Goal: Task Accomplishment & Management: Use online tool/utility

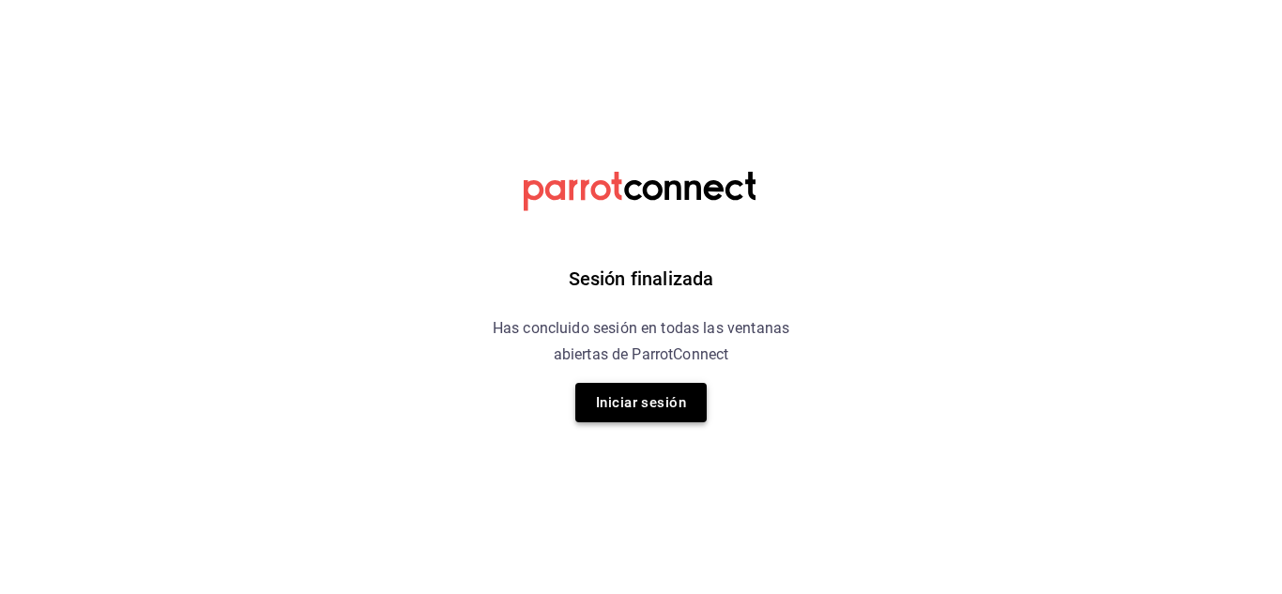
click at [638, 408] on button "Iniciar sesión" at bounding box center [640, 402] width 131 height 39
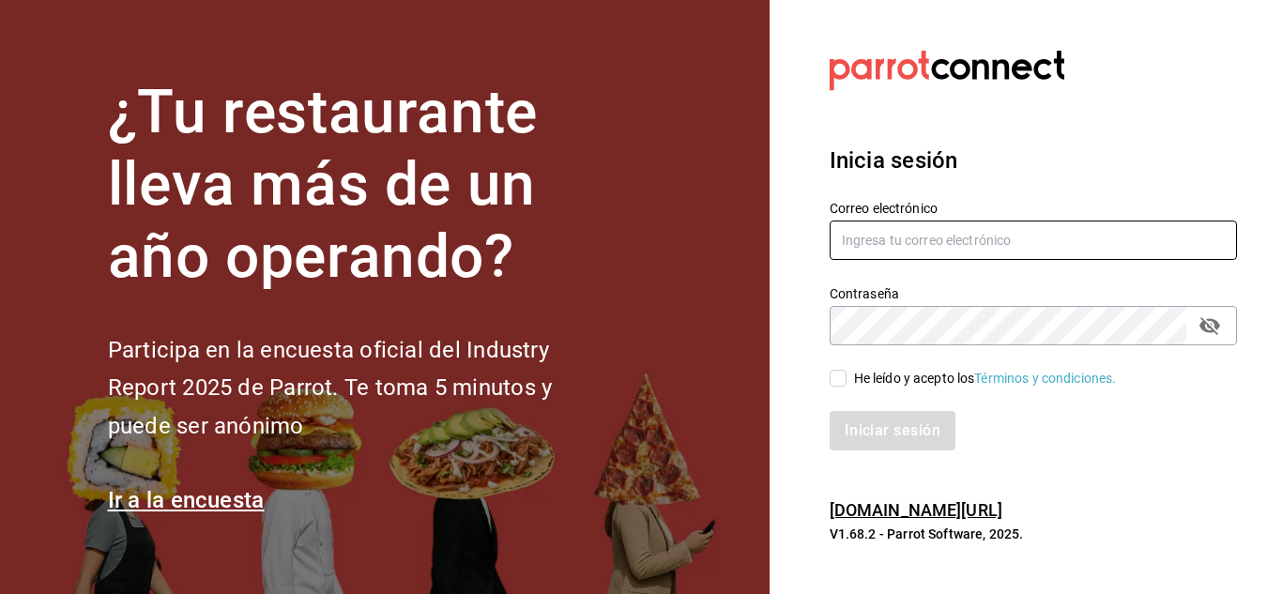
type input "[PERSON_NAME][EMAIL_ADDRESS][PERSON_NAME][DOMAIN_NAME]"
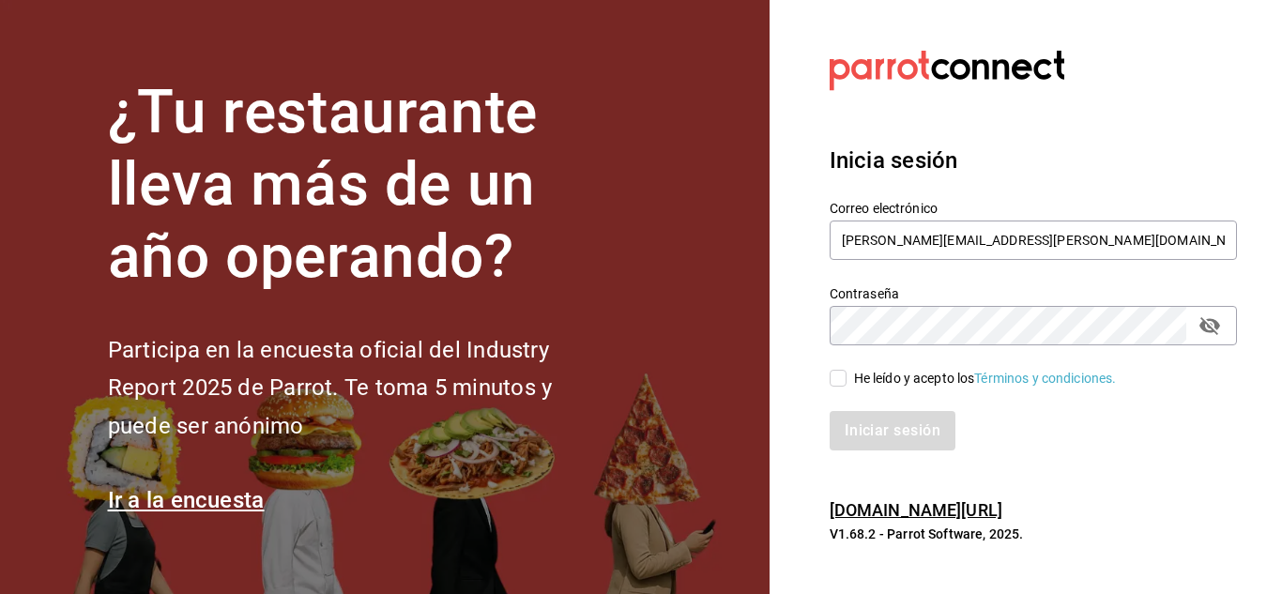
click at [838, 389] on div "Iniciar sesión" at bounding box center [1022, 420] width 430 height 62
click at [836, 380] on input "He leído y acepto los Términos y condiciones." at bounding box center [838, 378] width 17 height 17
checkbox input "true"
click at [863, 427] on button "Iniciar sesión" at bounding box center [894, 430] width 128 height 39
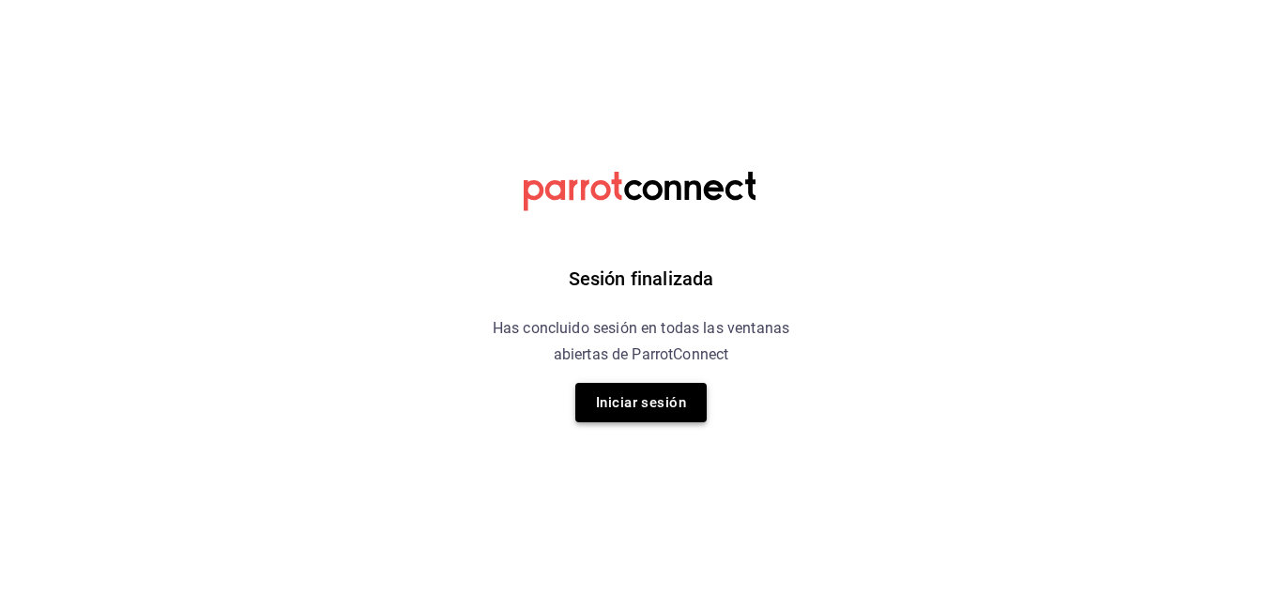
click at [627, 419] on button "Iniciar sesión" at bounding box center [640, 402] width 131 height 39
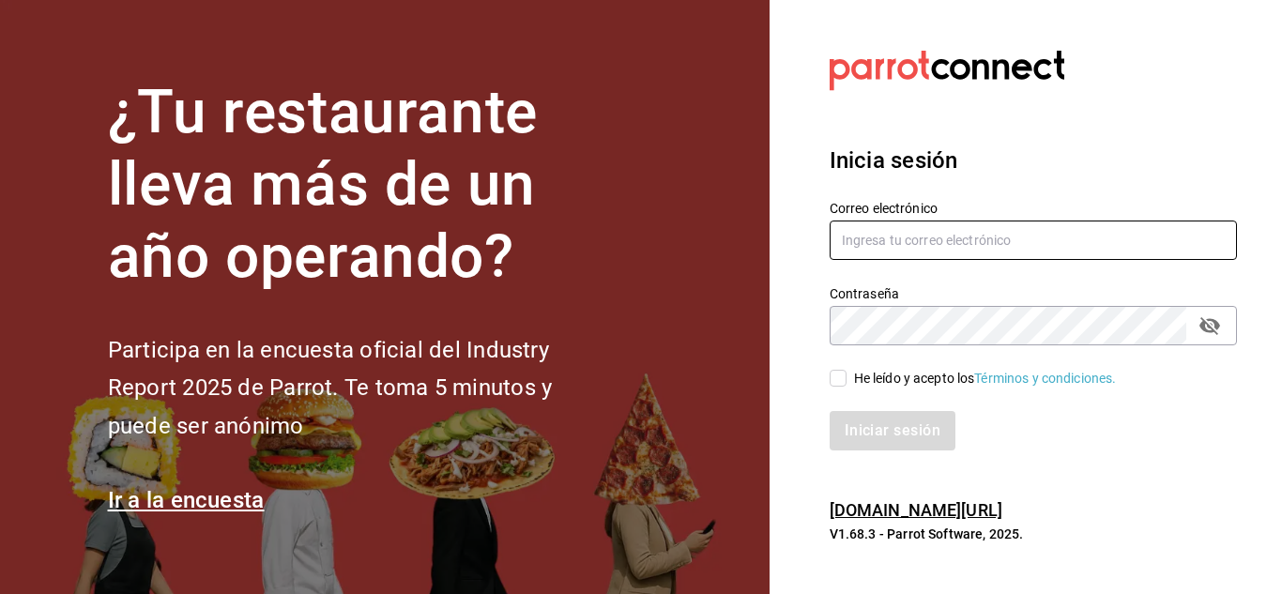
type input "esteban.santos@grupocosteno.com"
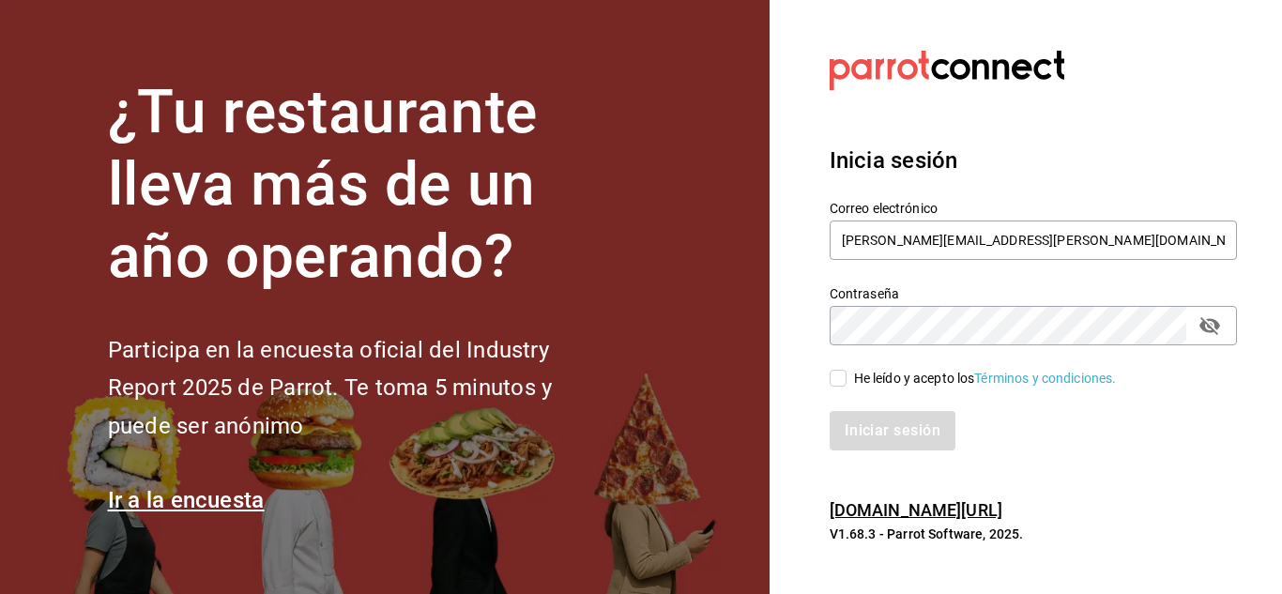
click at [837, 378] on input "He leído y acepto los Términos y condiciones." at bounding box center [838, 378] width 17 height 17
checkbox input "true"
click at [852, 411] on button "Iniciar sesión" at bounding box center [894, 430] width 128 height 39
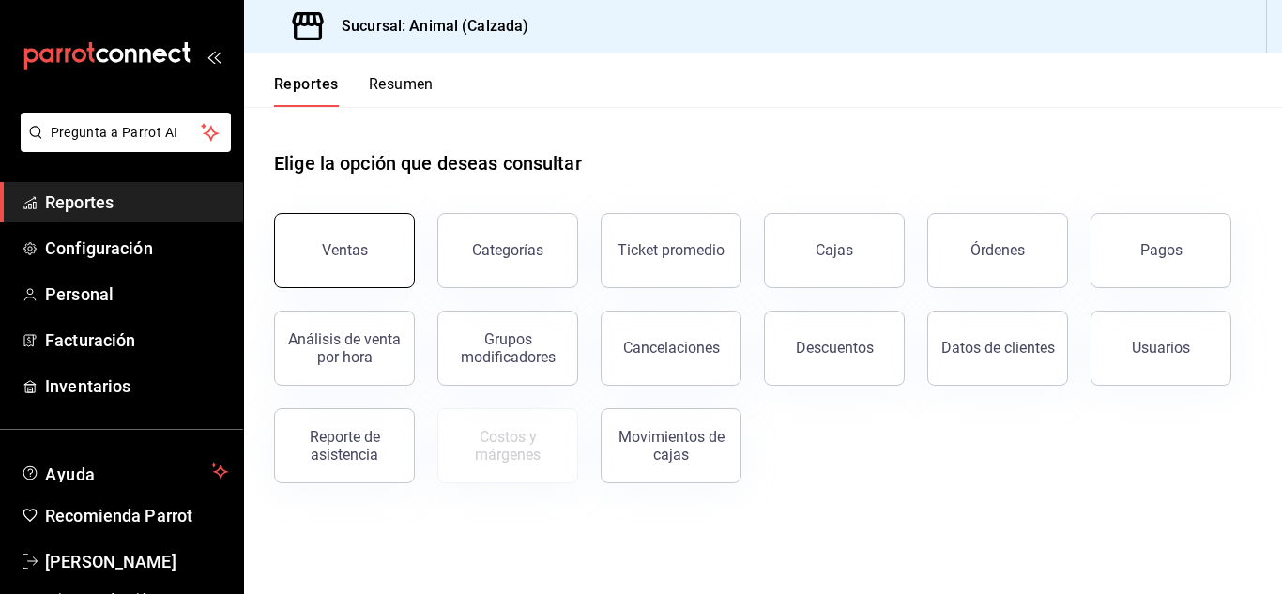
click at [394, 221] on button "Ventas" at bounding box center [344, 250] width 141 height 75
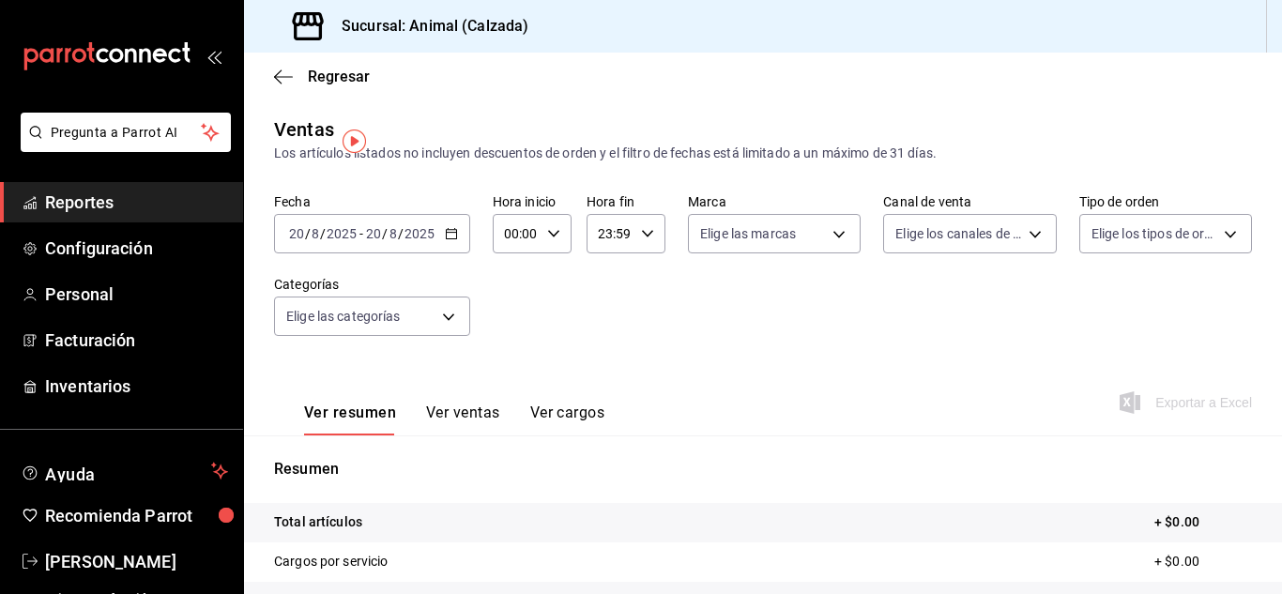
click at [451, 232] on icon "button" at bounding box center [451, 233] width 13 height 13
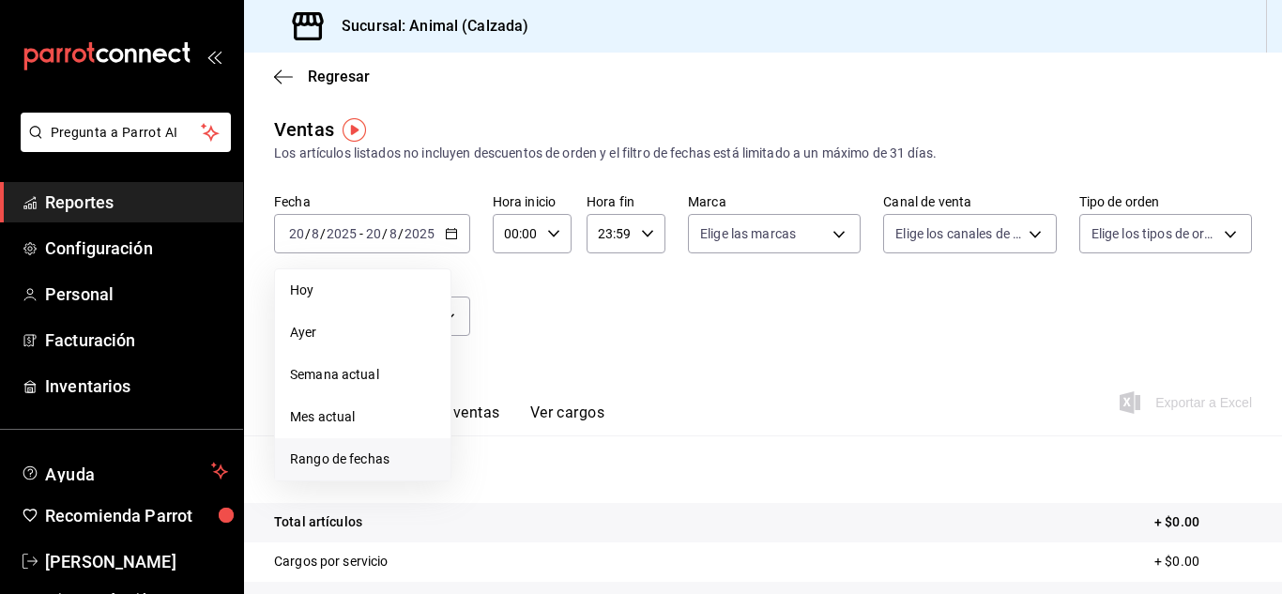
click at [319, 455] on span "Rango de fechas" at bounding box center [362, 460] width 145 height 20
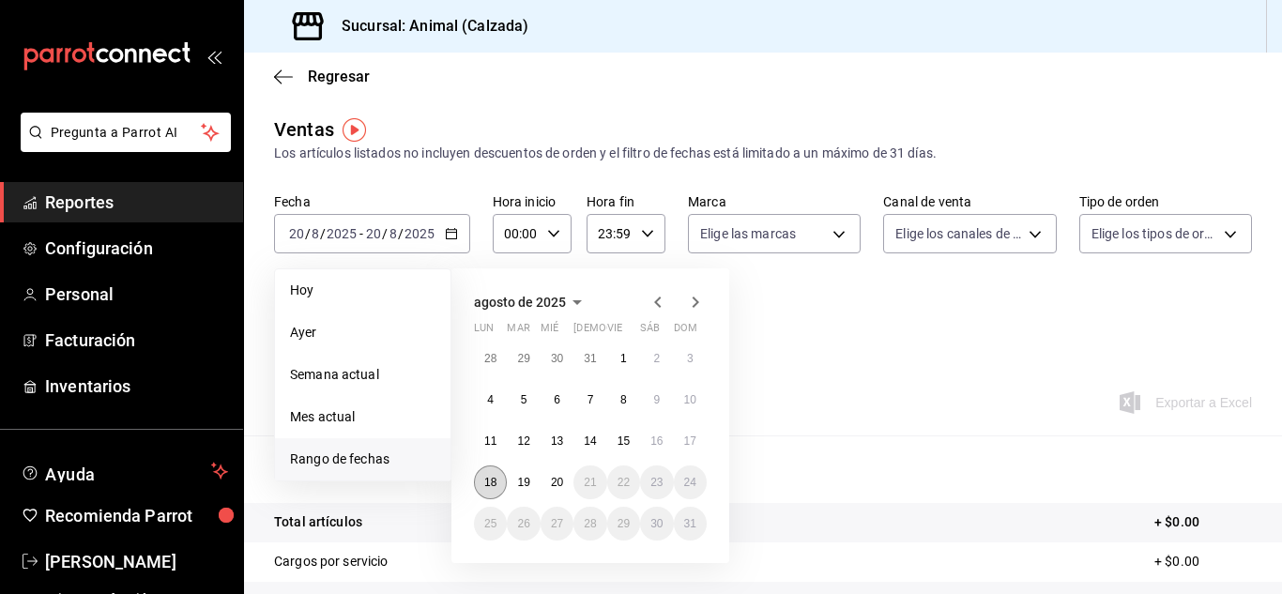
click at [497, 469] on button "18" at bounding box center [490, 483] width 33 height 34
click at [557, 478] on abbr "20" at bounding box center [557, 482] width 12 height 13
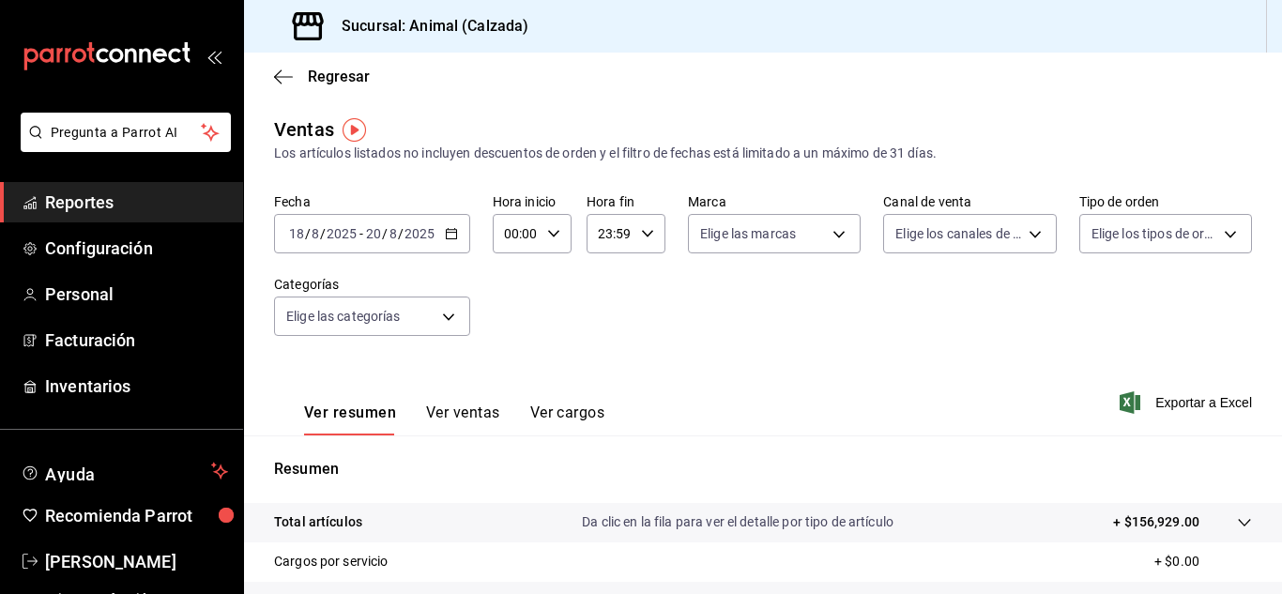
click at [555, 238] on icon "button" at bounding box center [553, 233] width 13 height 13
drag, startPoint x: 511, startPoint y: 372, endPoint x: 547, endPoint y: 318, distance: 64.8
click at [547, 318] on div "00 01 02 03 04 05 06 07 08 09 10 11 12 13 14 15 16 17 18 19 20 21 22 23 00 01 0…" at bounding box center [530, 334] width 77 height 150
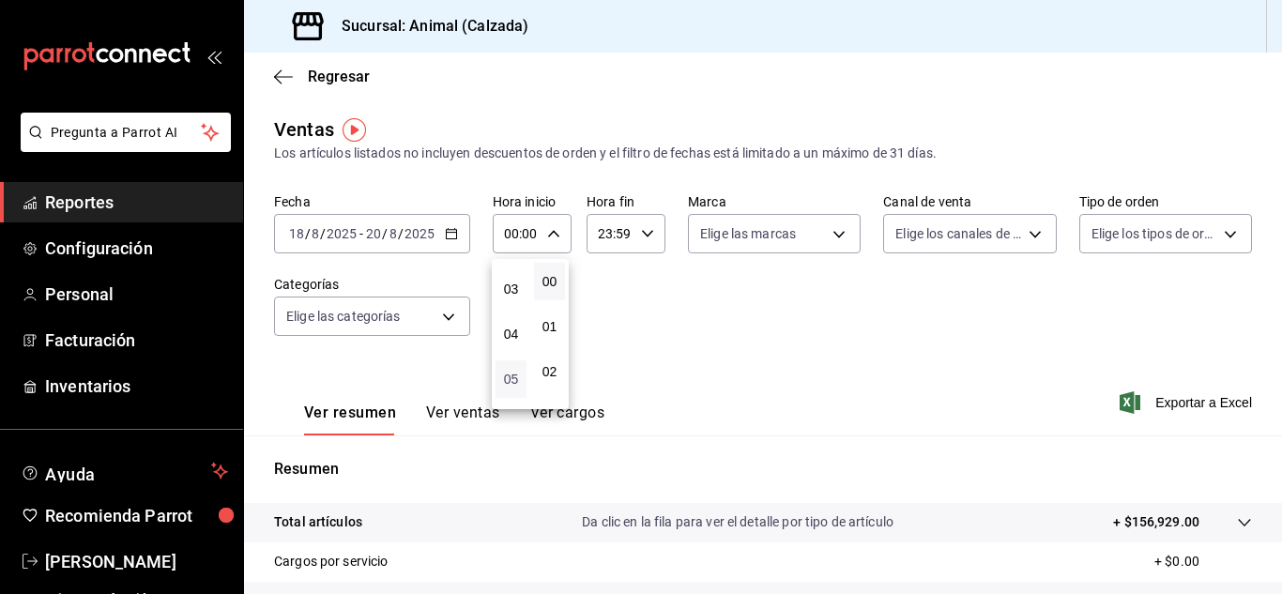
click at [507, 378] on span "05" at bounding box center [511, 379] width 8 height 15
type input "05:00"
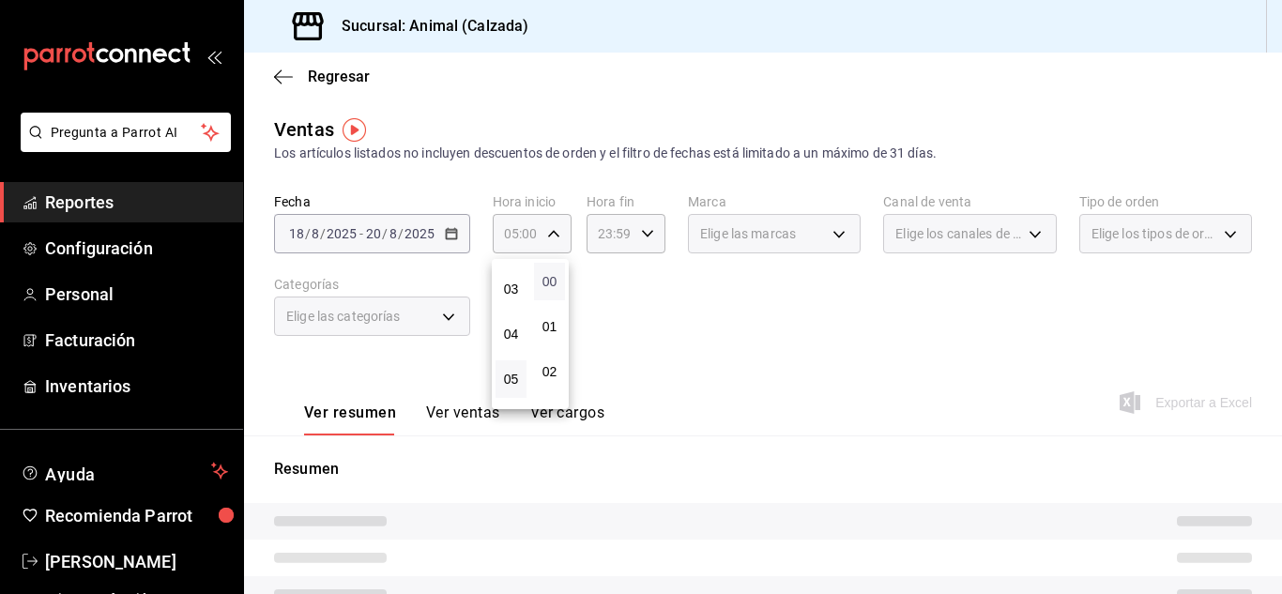
click at [548, 280] on span "00" at bounding box center [549, 281] width 8 height 15
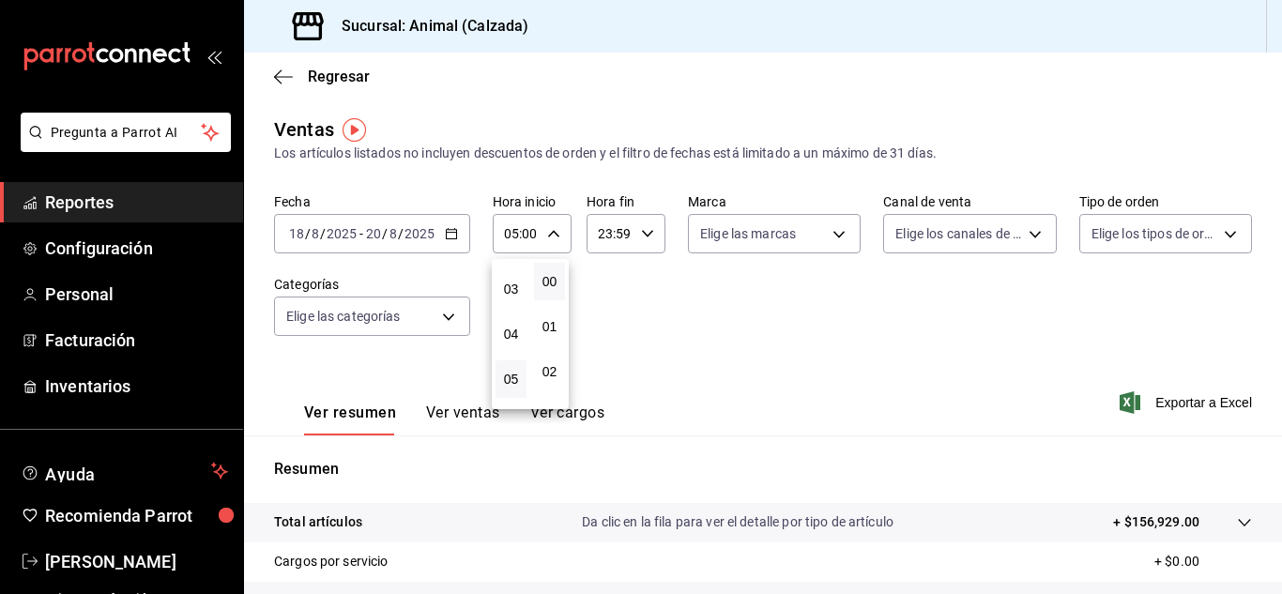
click at [639, 236] on div at bounding box center [641, 297] width 1282 height 594
click at [641, 236] on icon "button" at bounding box center [647, 233] width 13 height 13
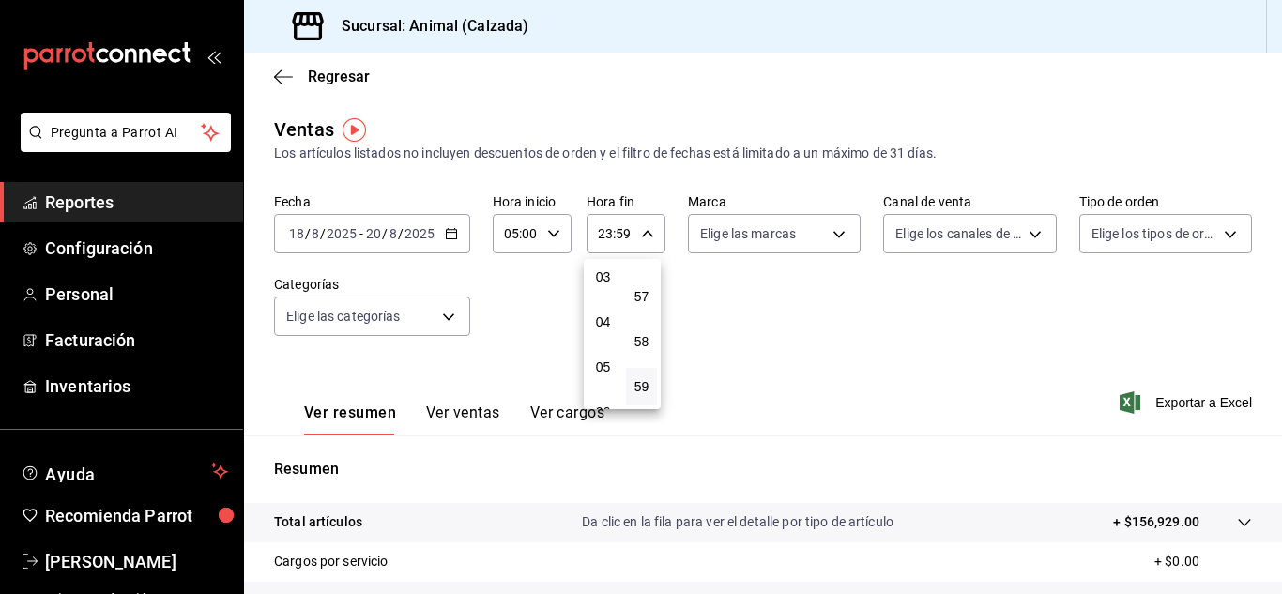
scroll to position [139, 0]
click at [594, 370] on button "05" at bounding box center [603, 368] width 31 height 38
click at [641, 282] on span "00" at bounding box center [641, 281] width 8 height 15
type input "05:00"
click at [834, 233] on div at bounding box center [641, 297] width 1282 height 594
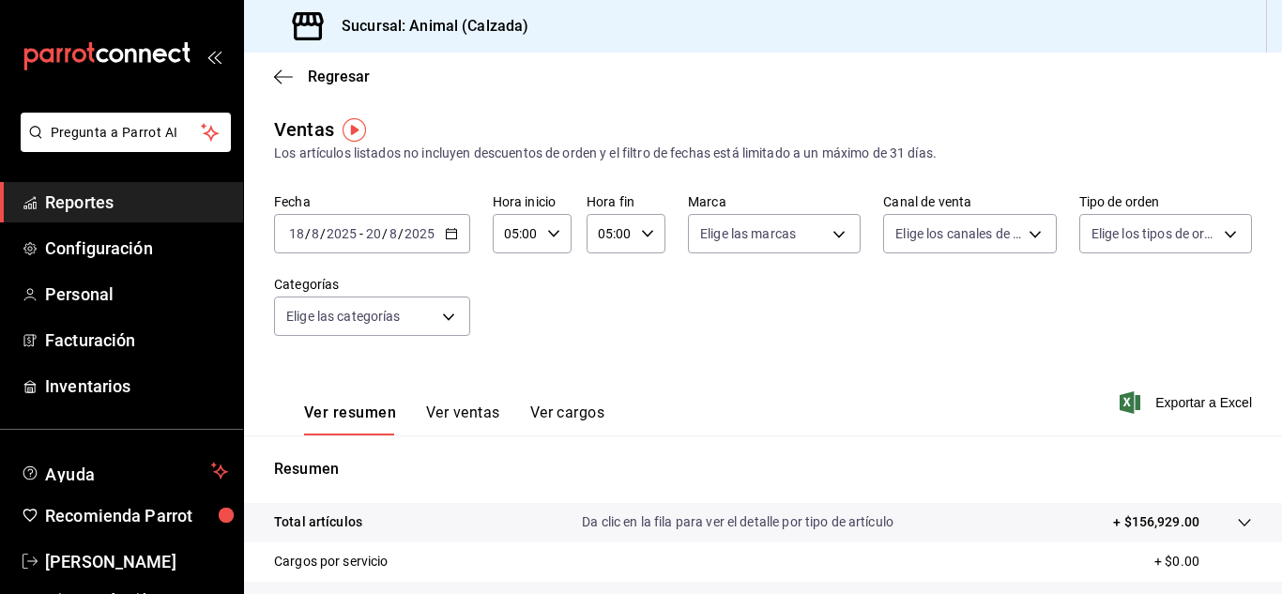
click at [834, 233] on body "Pregunta a Parrot AI Reportes Configuración Personal Facturación Inventarios Ay…" at bounding box center [641, 297] width 1282 height 594
click at [755, 302] on span "Ver todas" at bounding box center [763, 307] width 57 height 20
type input "e26472f3-9262-489d-bcba-4c6b034529c7"
checkbox input "true"
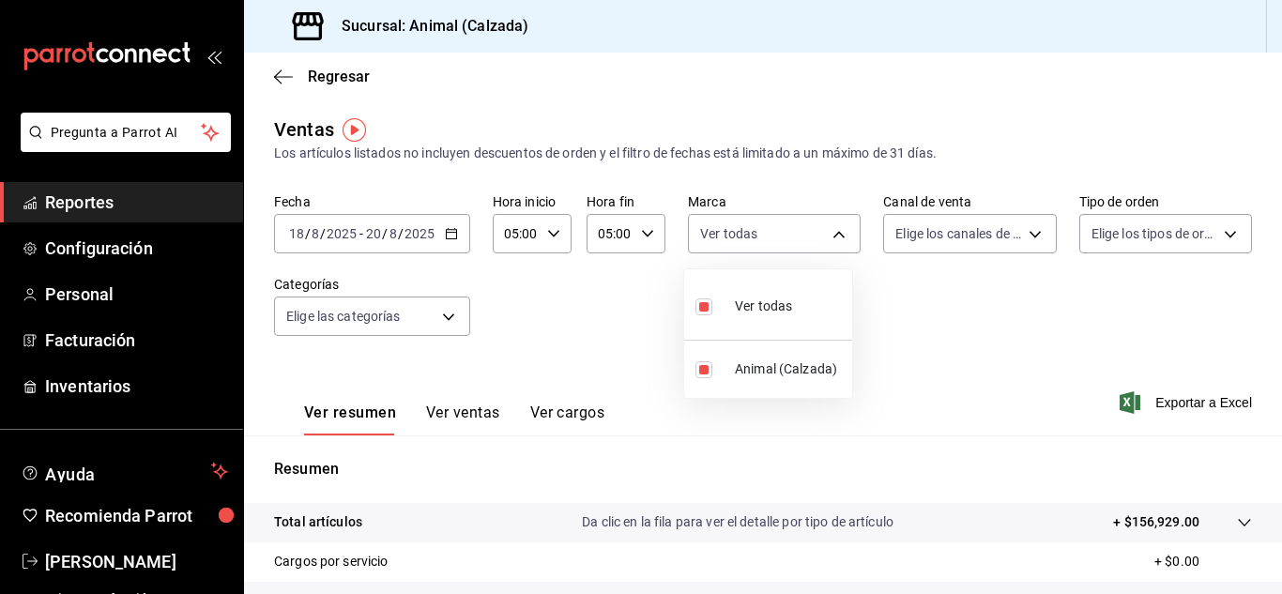
click at [1024, 234] on div at bounding box center [641, 297] width 1282 height 594
click at [1024, 234] on div "Ver todas Animal (Calzada)" at bounding box center [641, 297] width 1282 height 594
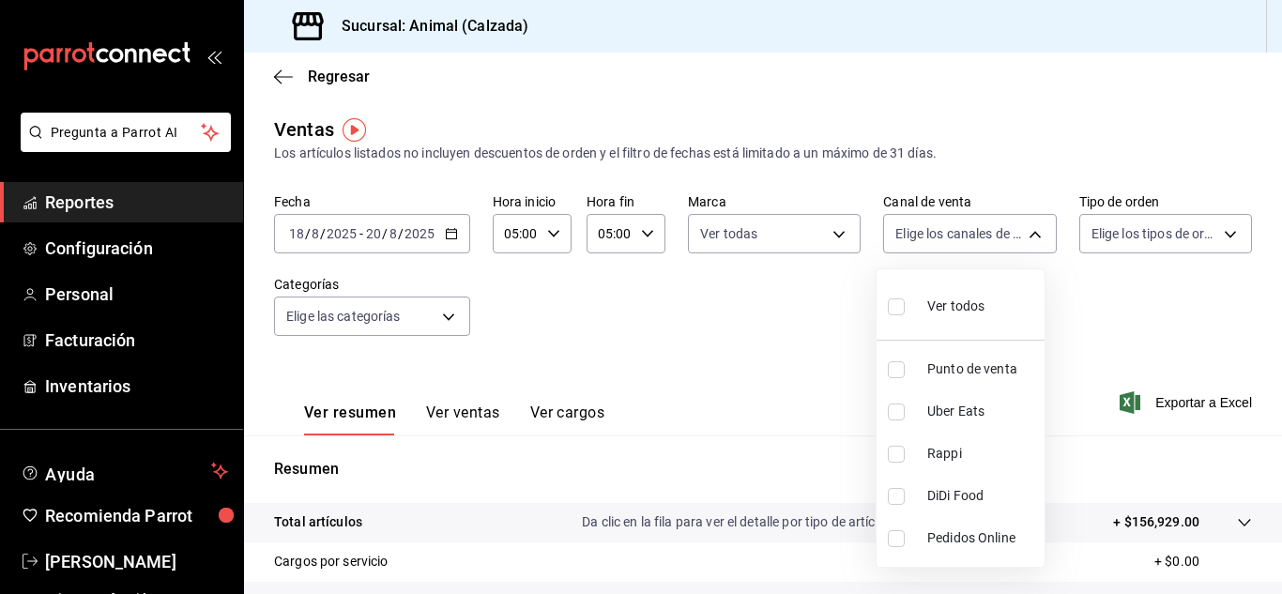
click at [1024, 234] on body "Pregunta a Parrot AI Reportes Configuración Personal Facturación Inventarios Ay…" at bounding box center [641, 297] width 1282 height 594
click at [961, 292] on div "Ver todos" at bounding box center [936, 304] width 97 height 40
type input "PARROT,UBER_EATS,RAPPI,DIDI_FOOD,ONLINE"
checkbox input "true"
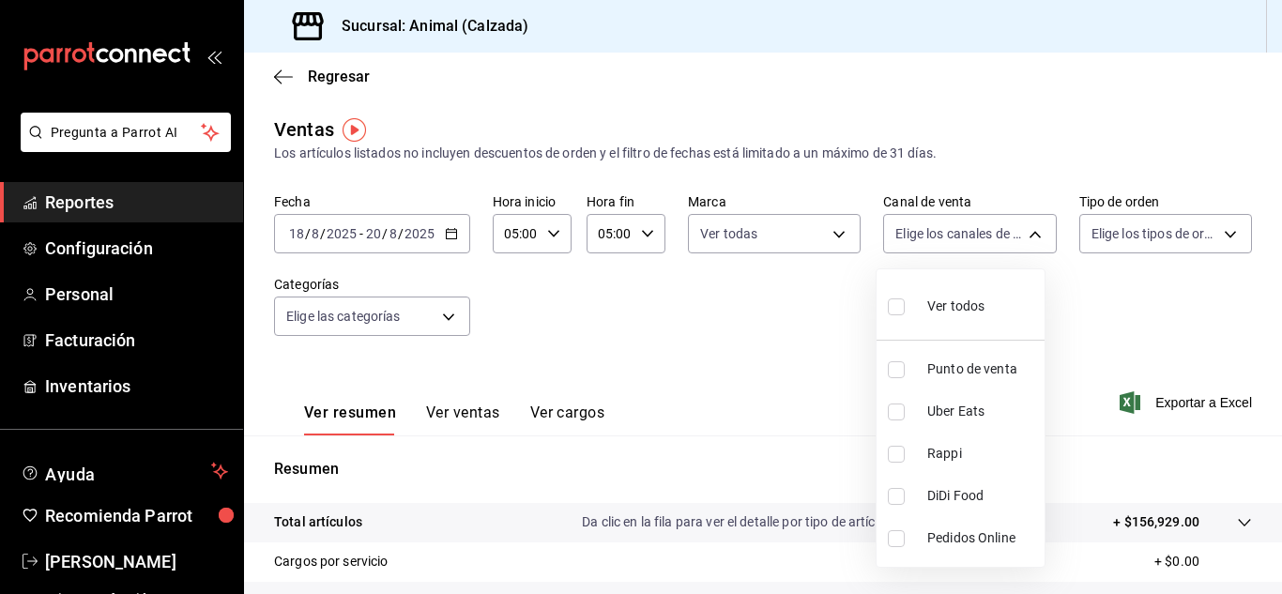
checkbox input "true"
click at [1219, 237] on div at bounding box center [641, 297] width 1282 height 594
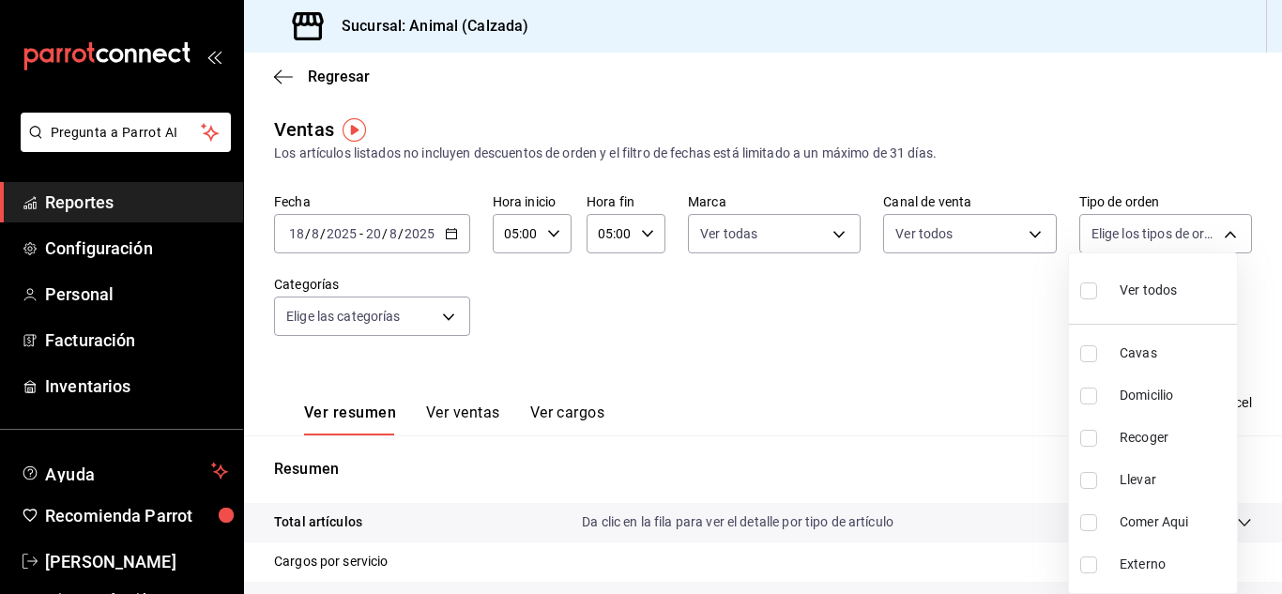
click at [1219, 237] on body "Pregunta a Parrot AI Reportes Configuración Personal Facturación Inventarios Ay…" at bounding box center [641, 297] width 1282 height 594
click at [1155, 273] on div "Ver todos" at bounding box center [1128, 288] width 97 height 40
type input "588630d3-b511-4bba-a729-32472510037f,54b7ae00-ca47-4ec1-b7ff-55842c0a2b62,92293…"
checkbox input "true"
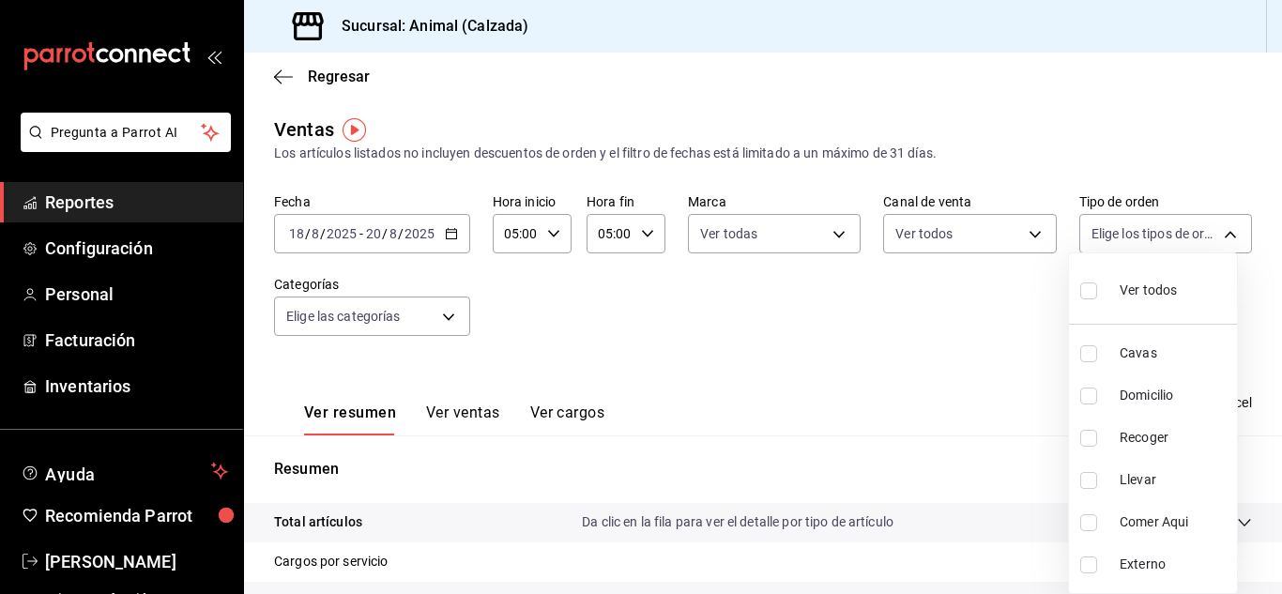
checkbox input "true"
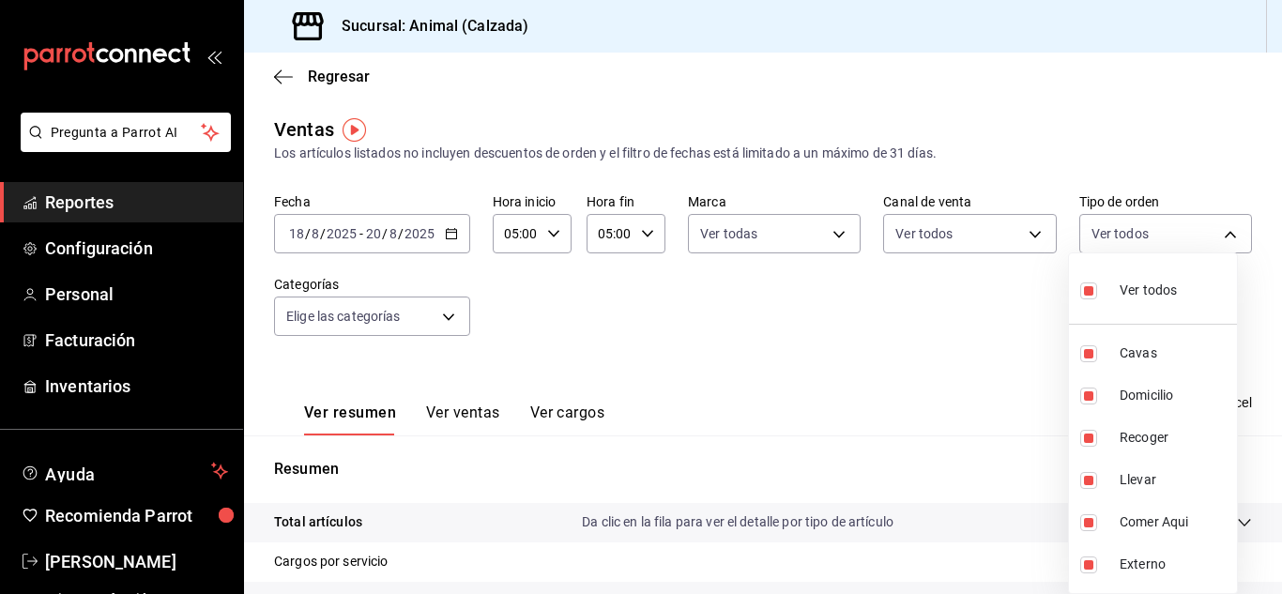
click at [451, 313] on div at bounding box center [641, 297] width 1282 height 594
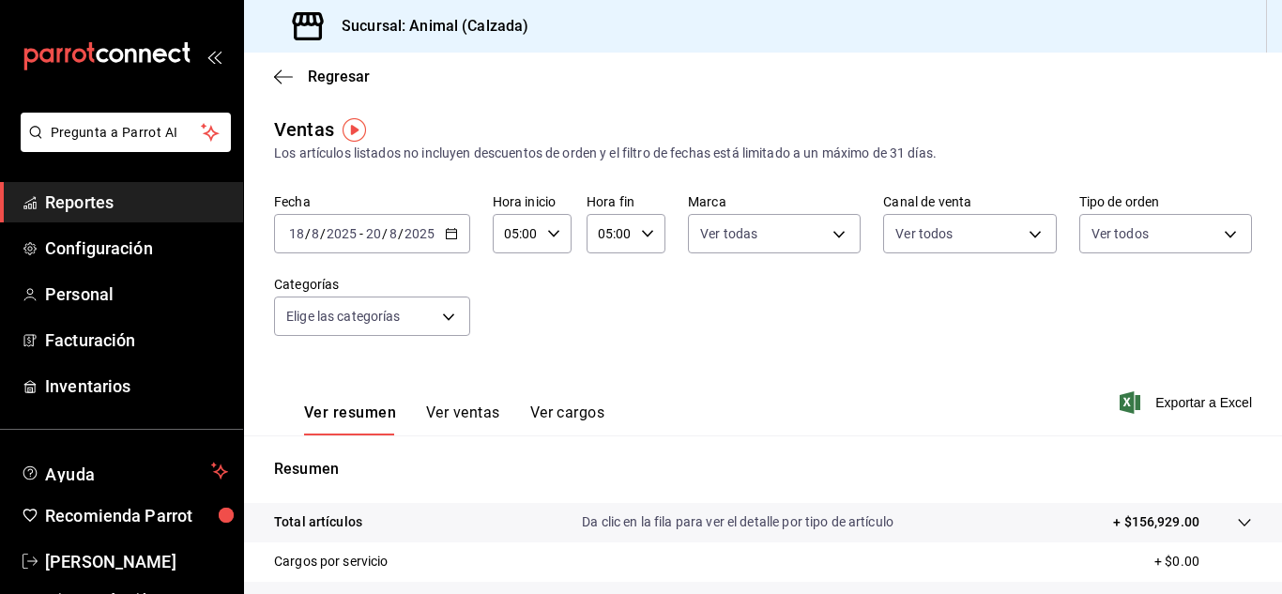
click at [451, 313] on div "Ver todos Cavas Domicilio Recoger Llevar Comer Aqui Externo" at bounding box center [641, 297] width 1282 height 594
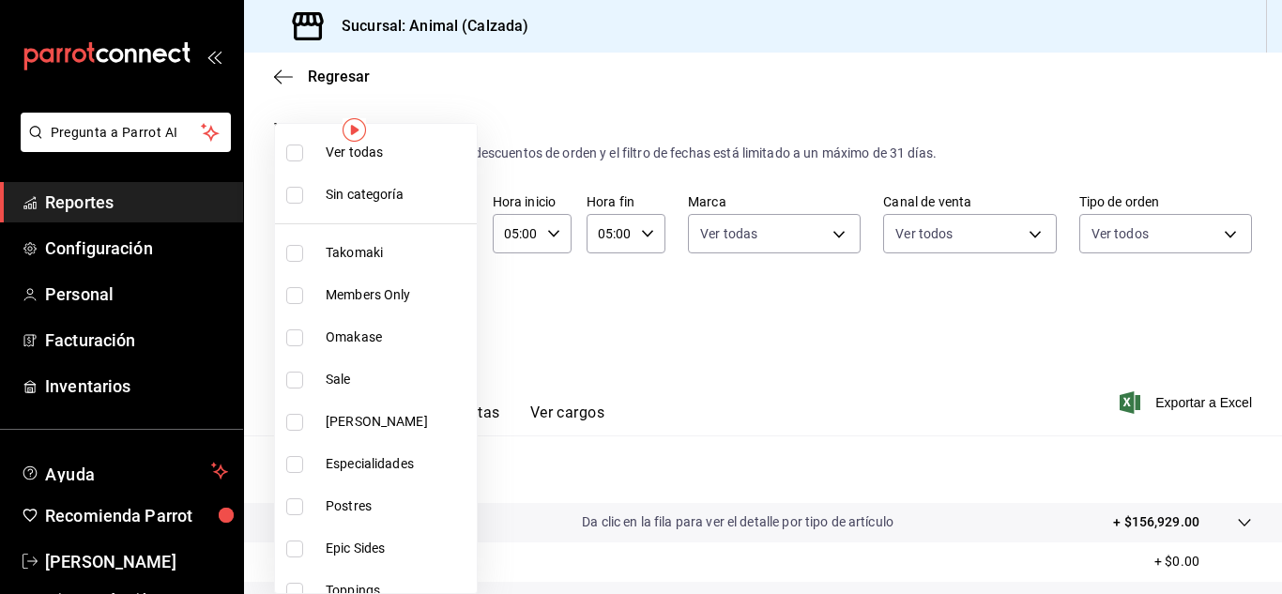
click at [451, 313] on body "Pregunta a Parrot AI Reportes Configuración Personal Facturación Inventarios Ay…" at bounding box center [641, 297] width 1282 height 594
click at [407, 151] on span "Ver todas" at bounding box center [398, 153] width 144 height 20
type input "5d35a5f4-3063-4397-a550-a8f4eca83956,9bcdf976-3d2d-44f2-8aa2-d656f6bc4aaa,d84f4…"
checkbox input "true"
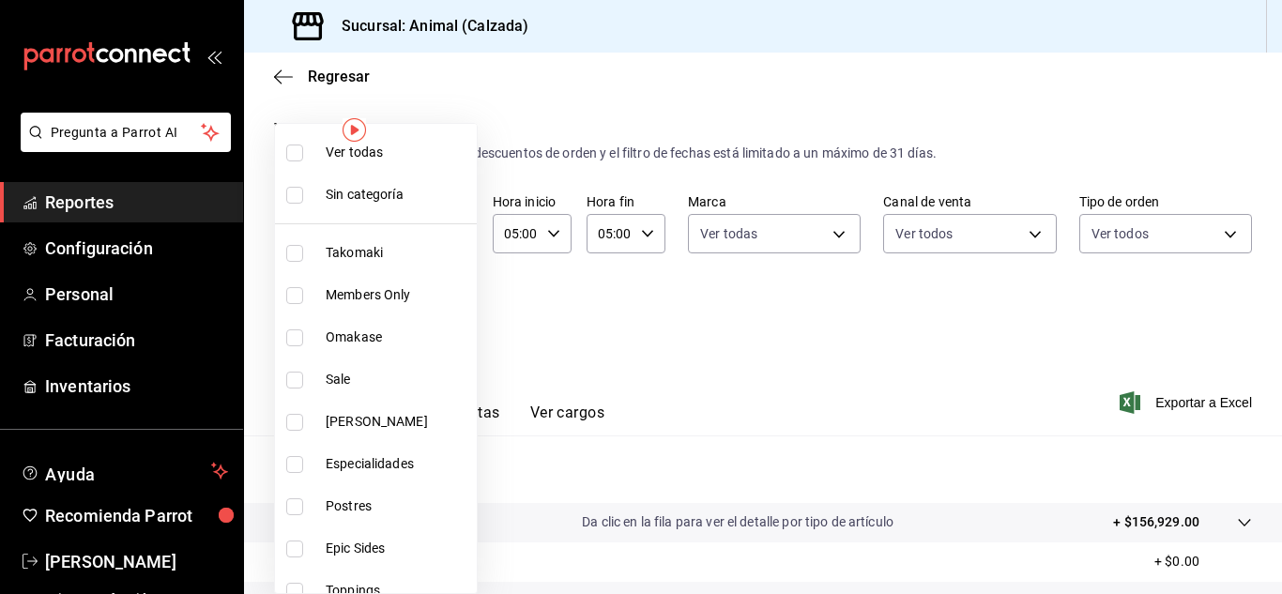
checkbox input "true"
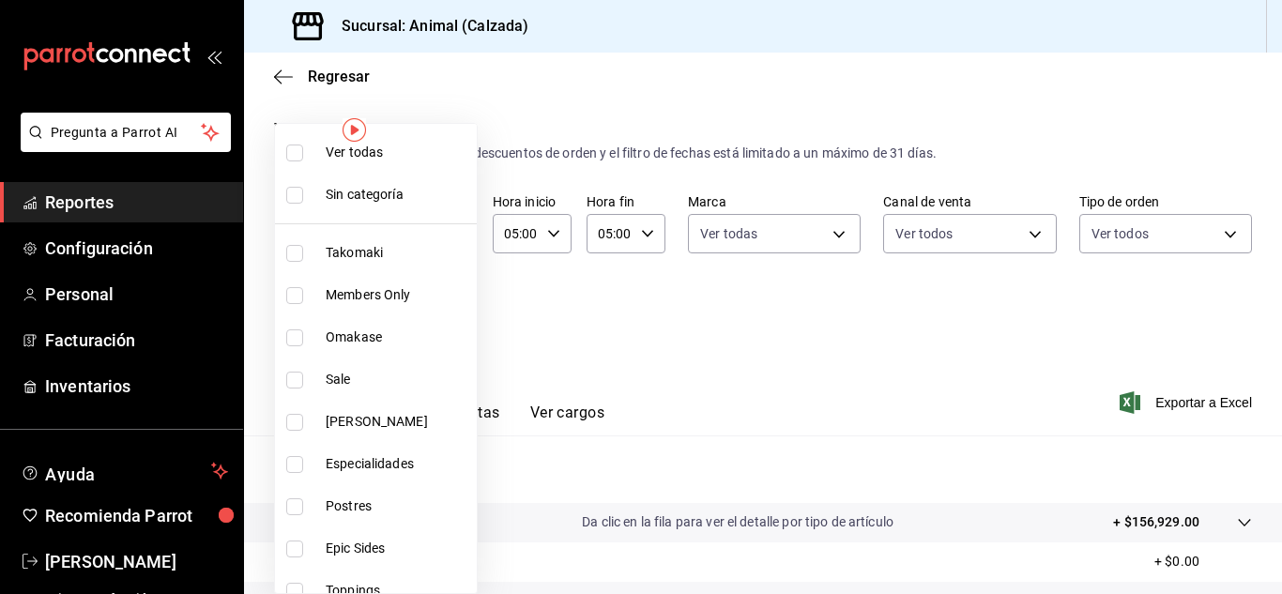
checkbox input "true"
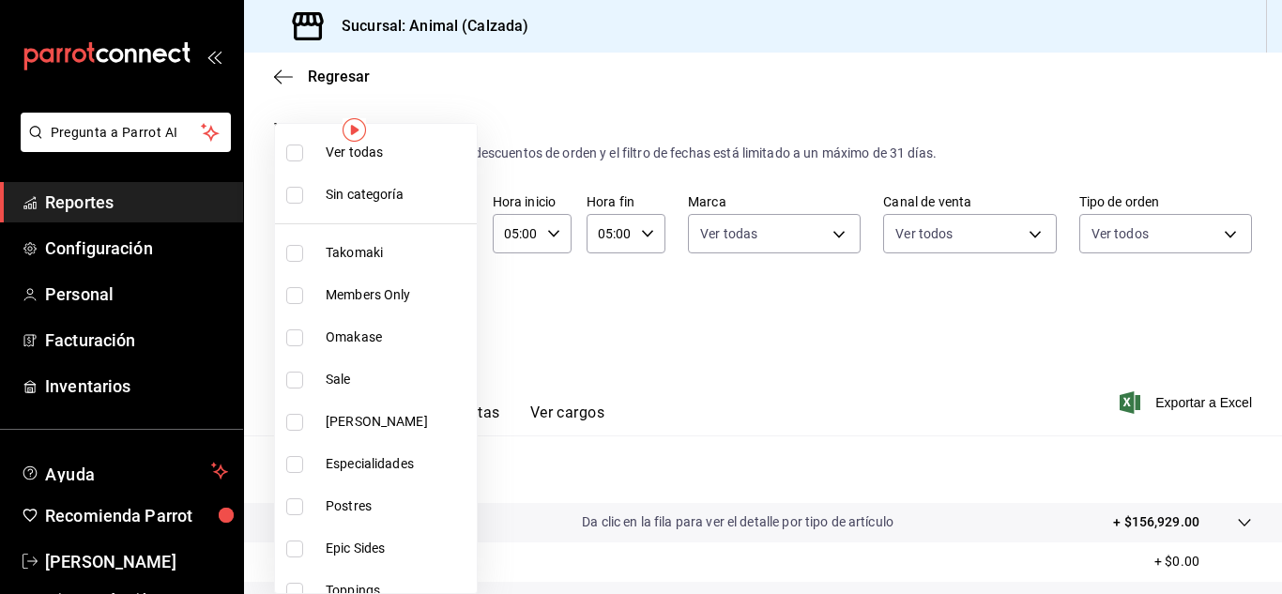
checkbox input "true"
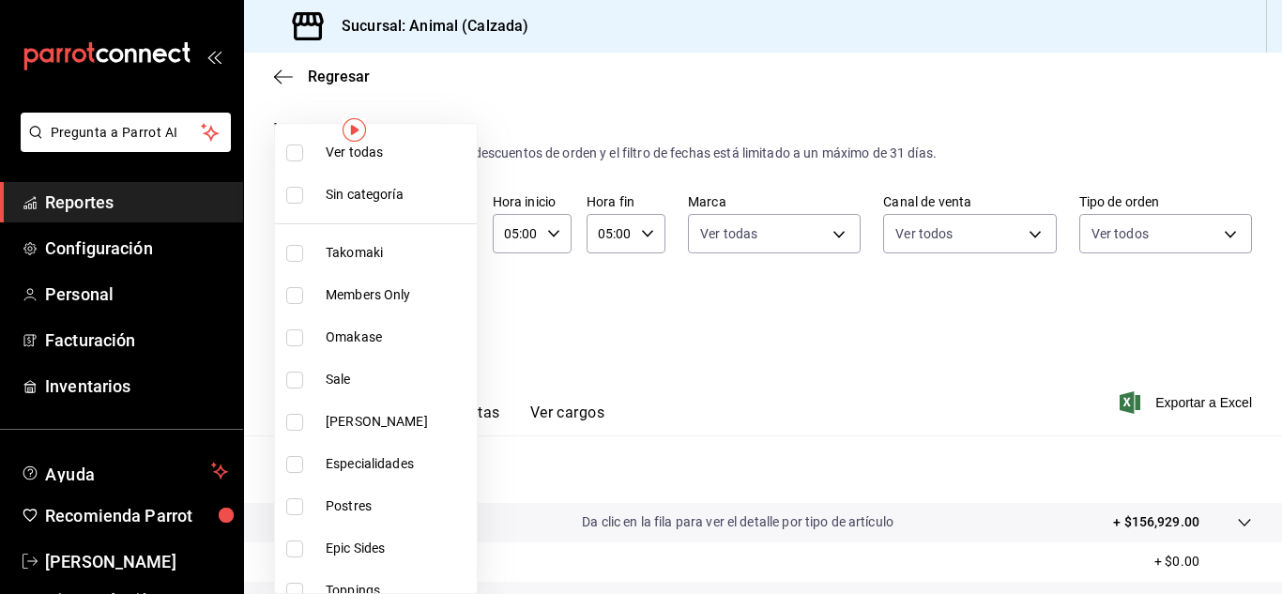
checkbox input "true"
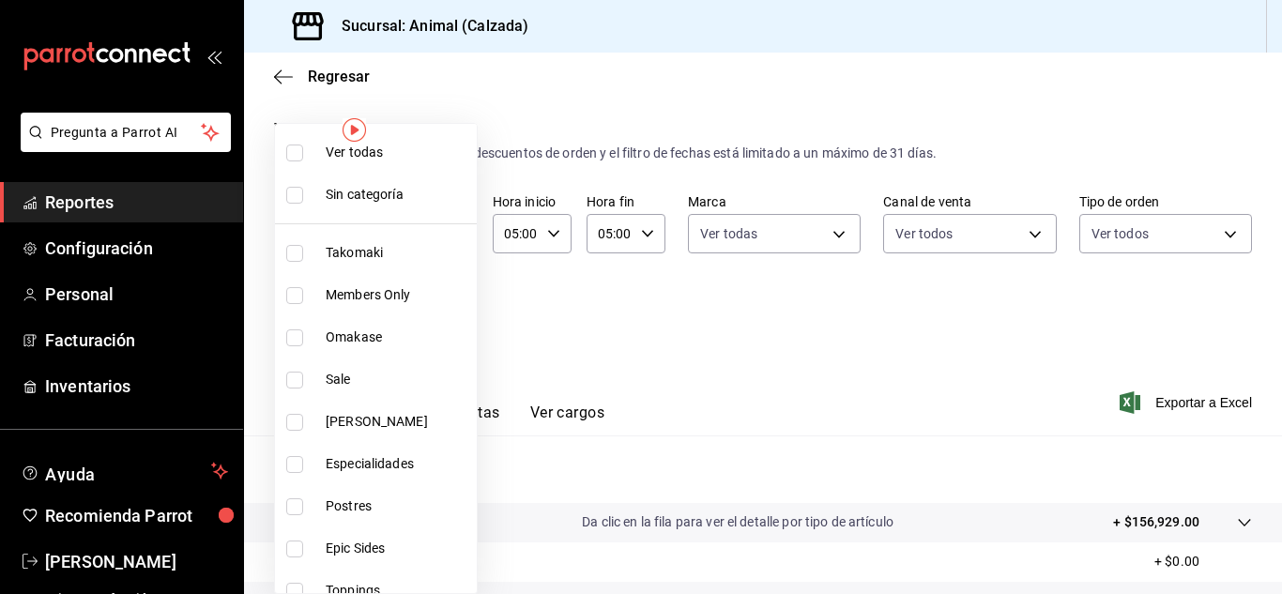
checkbox input "true"
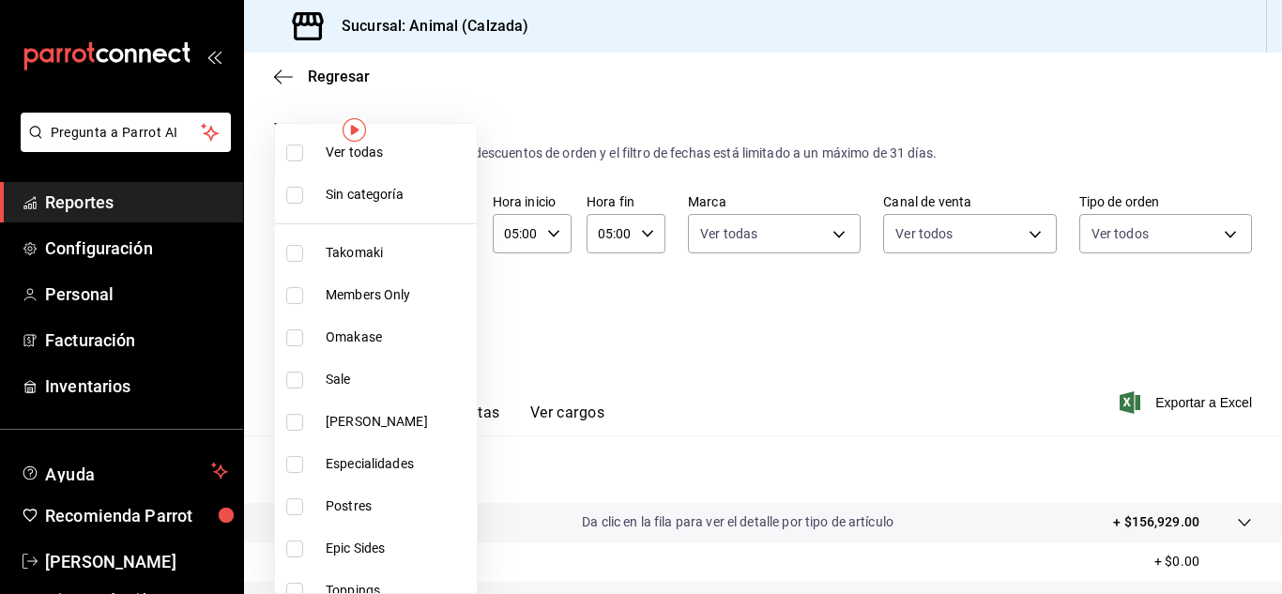
checkbox input "true"
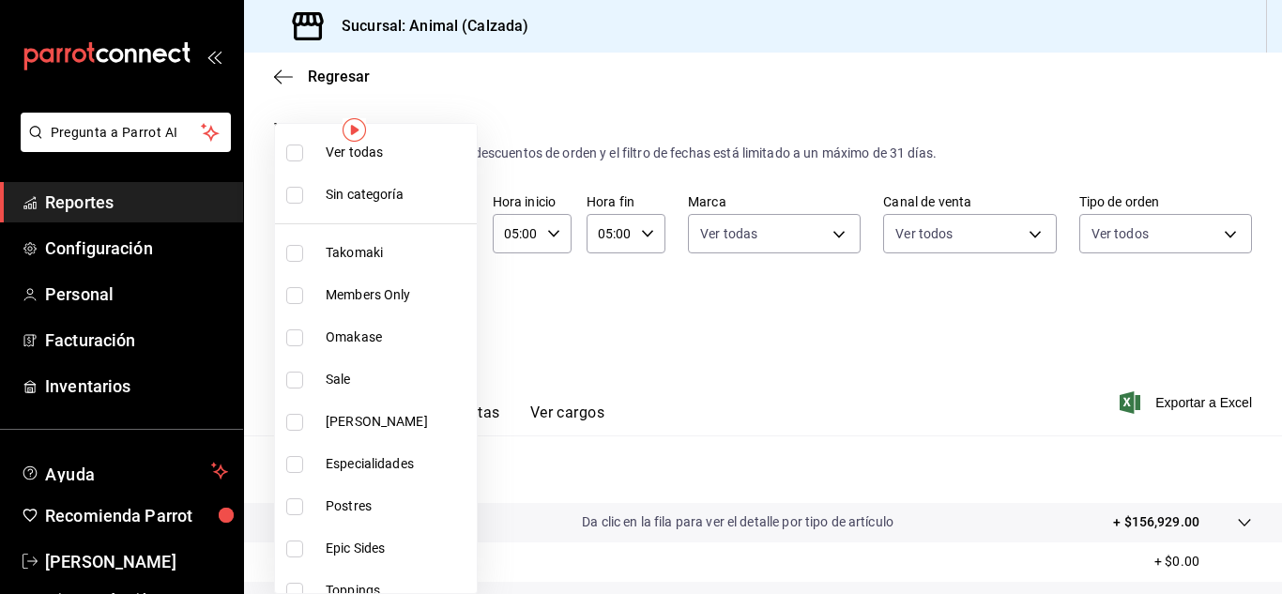
checkbox input "true"
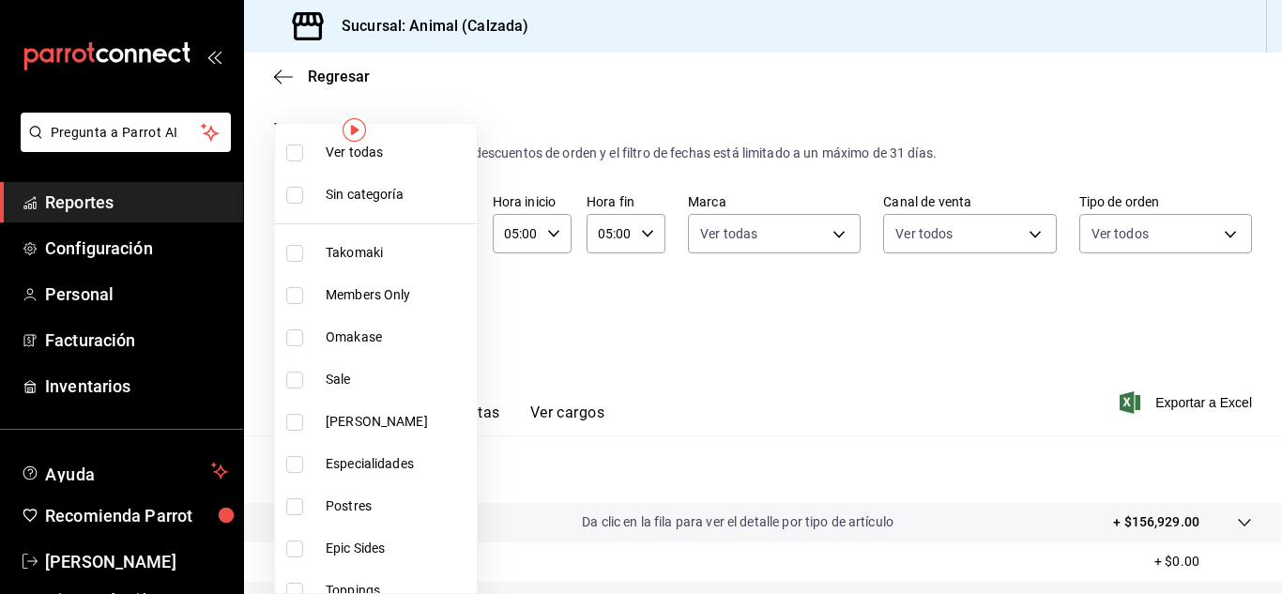
checkbox input "true"
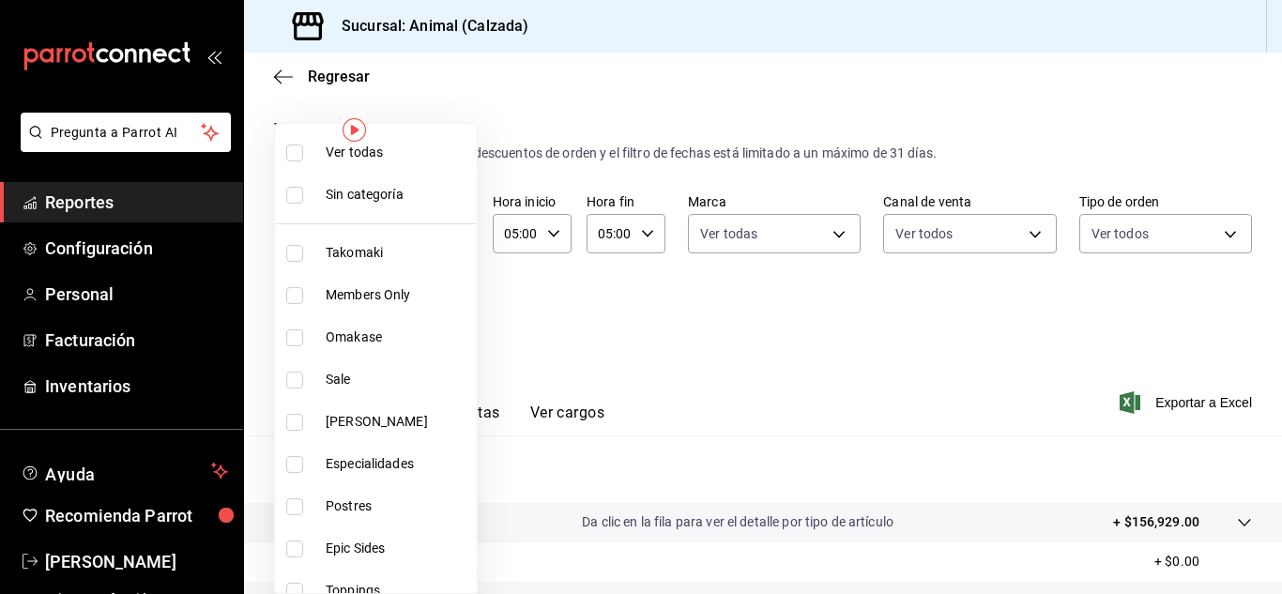
checkbox input "true"
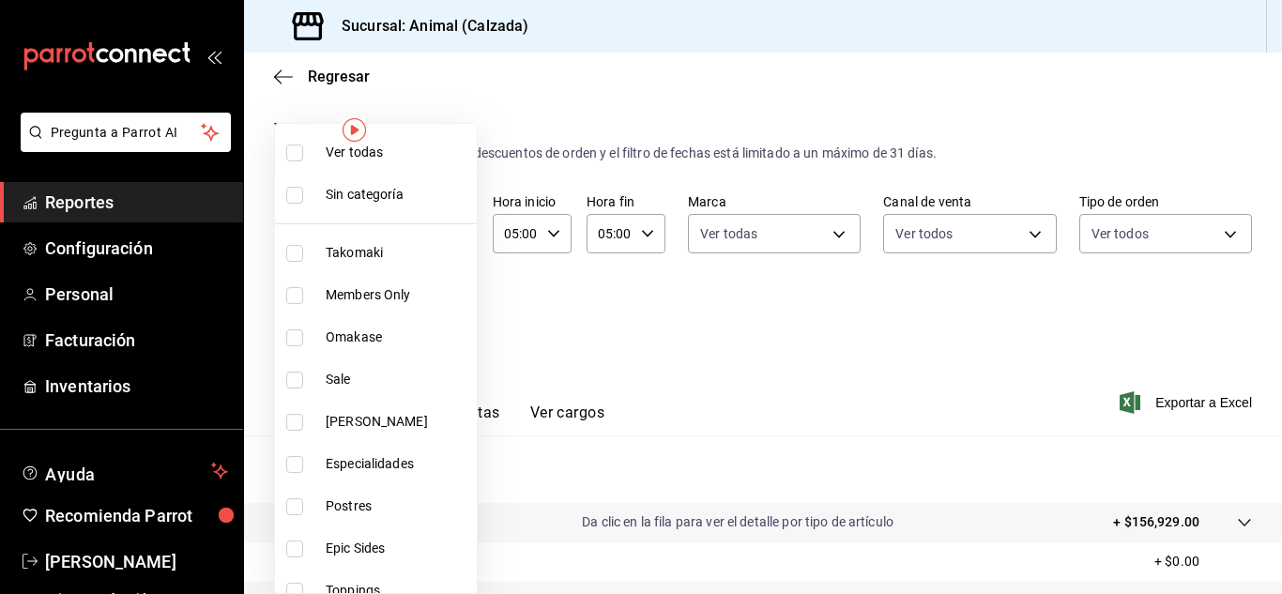
checkbox input "true"
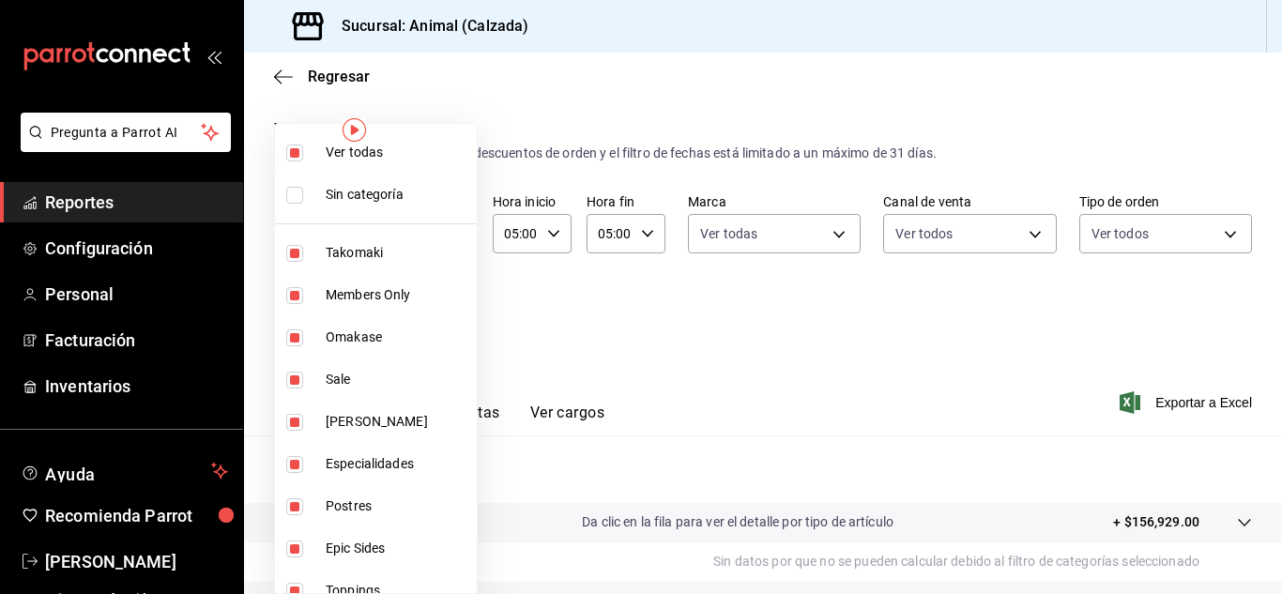
click at [1081, 300] on div at bounding box center [641, 297] width 1282 height 594
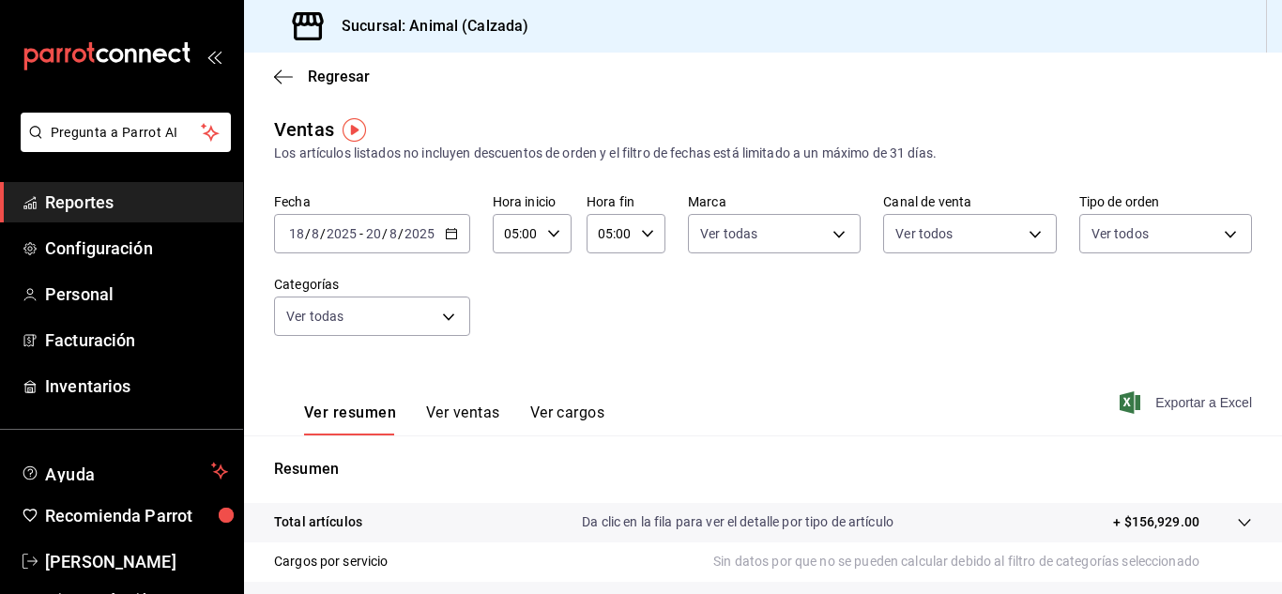
click at [1177, 405] on span "Exportar a Excel" at bounding box center [1187, 402] width 129 height 23
